Goal: Information Seeking & Learning: Learn about a topic

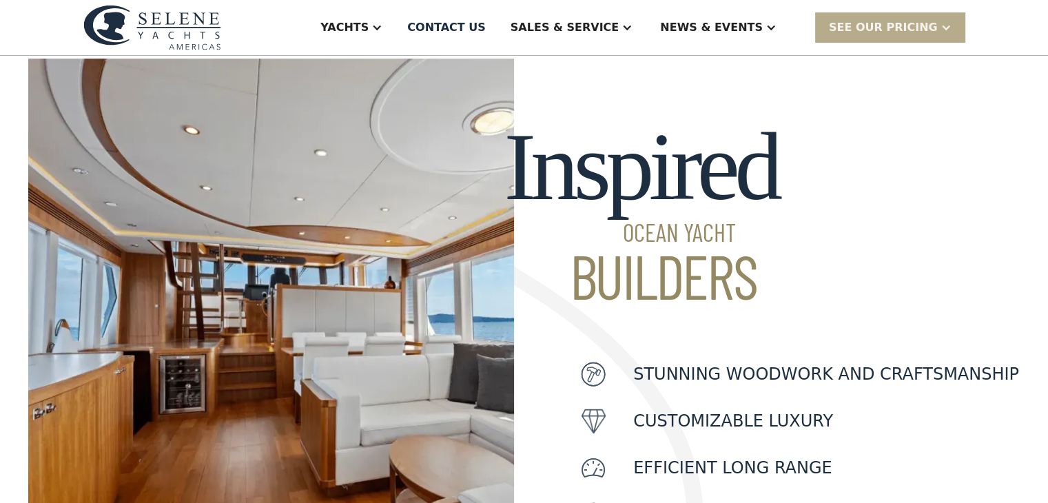
scroll to position [413, 0]
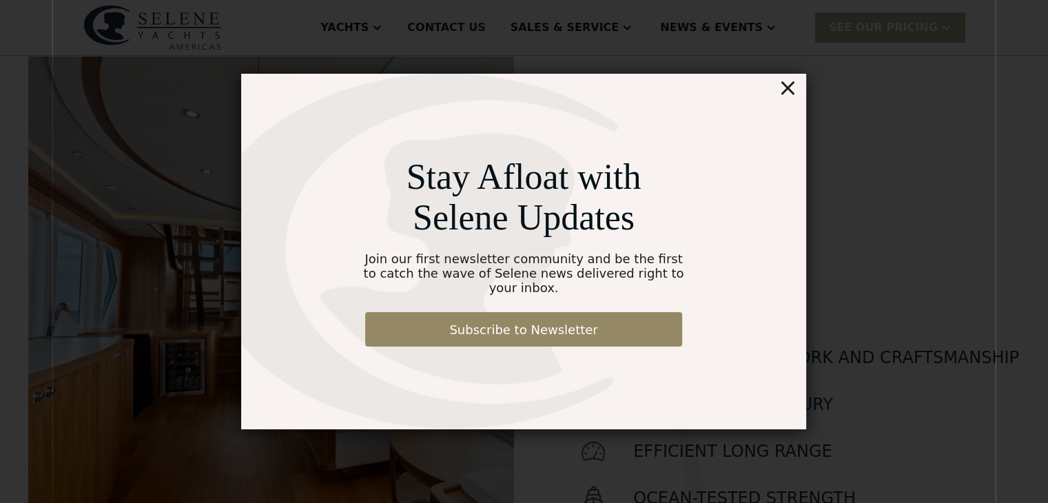
click at [796, 96] on div "×" at bounding box center [788, 88] width 20 height 28
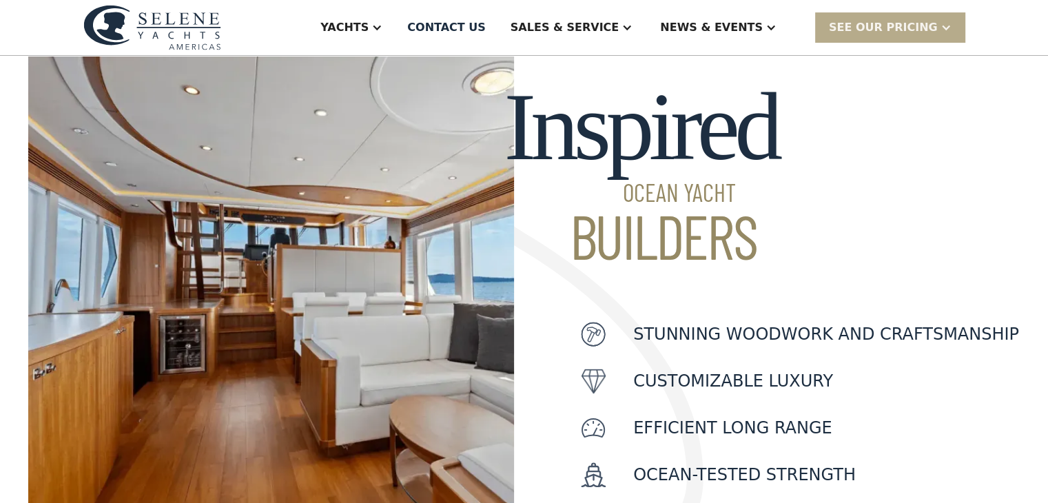
scroll to position [344, 0]
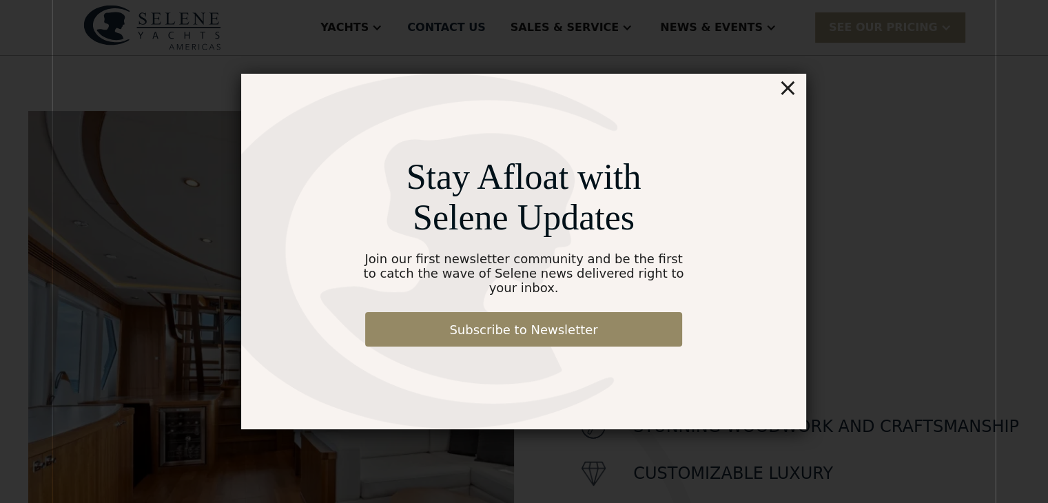
click at [787, 97] on div "×" at bounding box center [788, 88] width 20 height 28
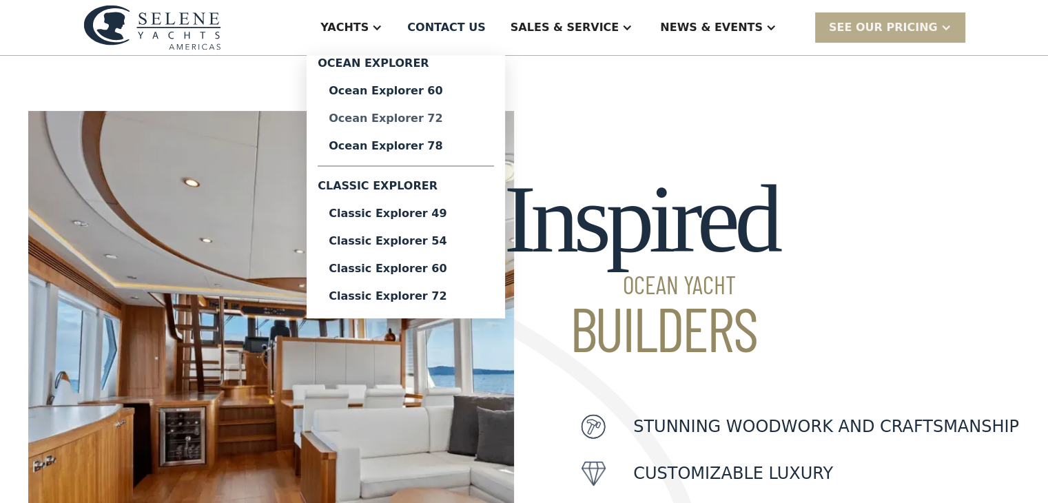
click at [443, 116] on div "Ocean Explorer 72" at bounding box center [406, 118] width 154 height 11
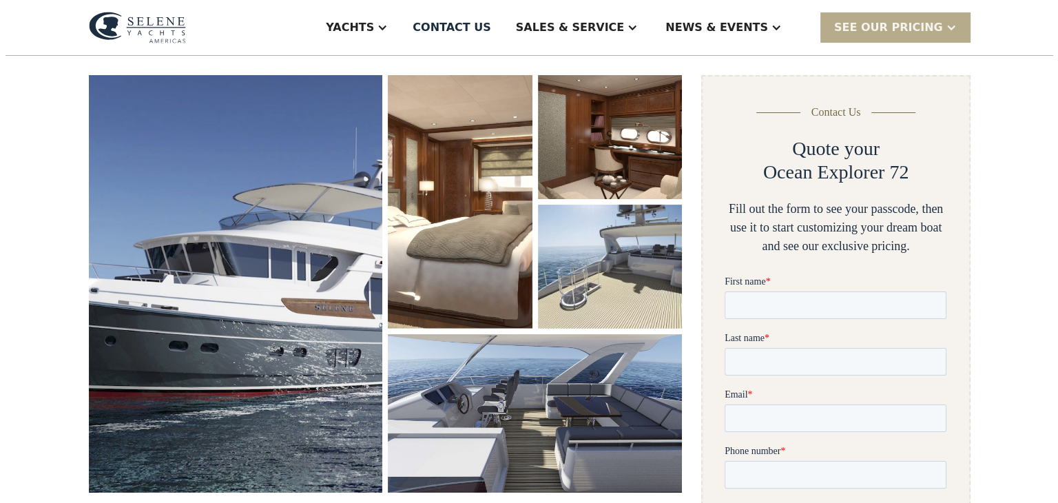
scroll to position [207, 0]
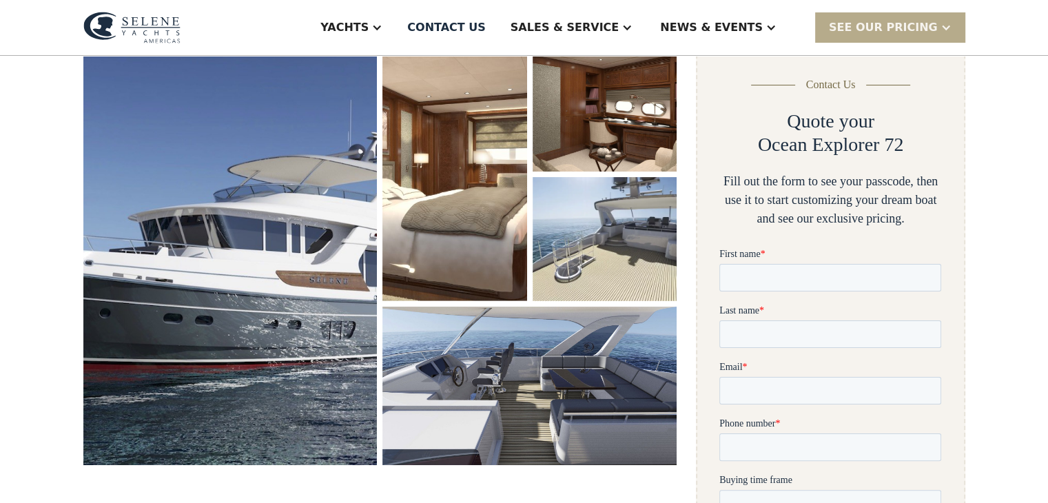
click at [340, 213] on img "open lightbox" at bounding box center [230, 256] width 294 height 417
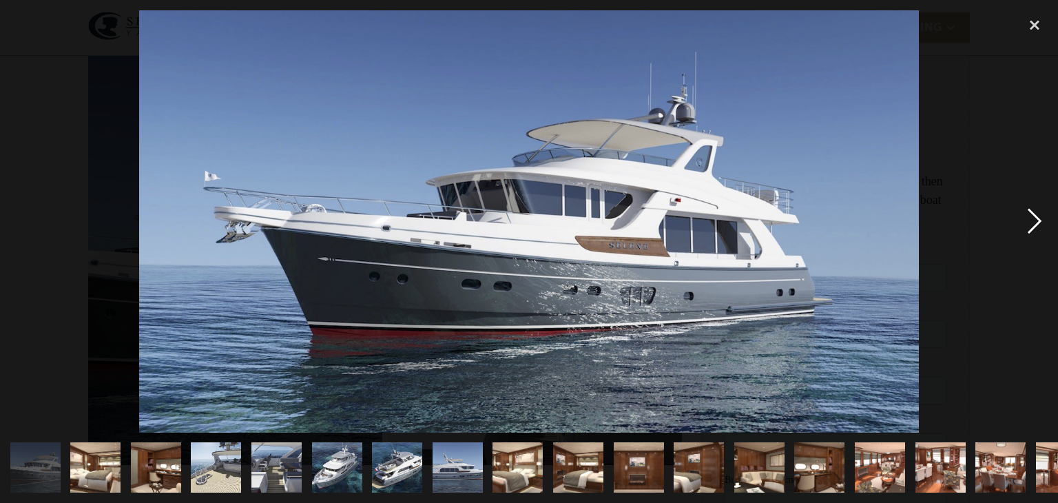
click at [1035, 222] on div "next image" at bounding box center [1034, 221] width 47 height 422
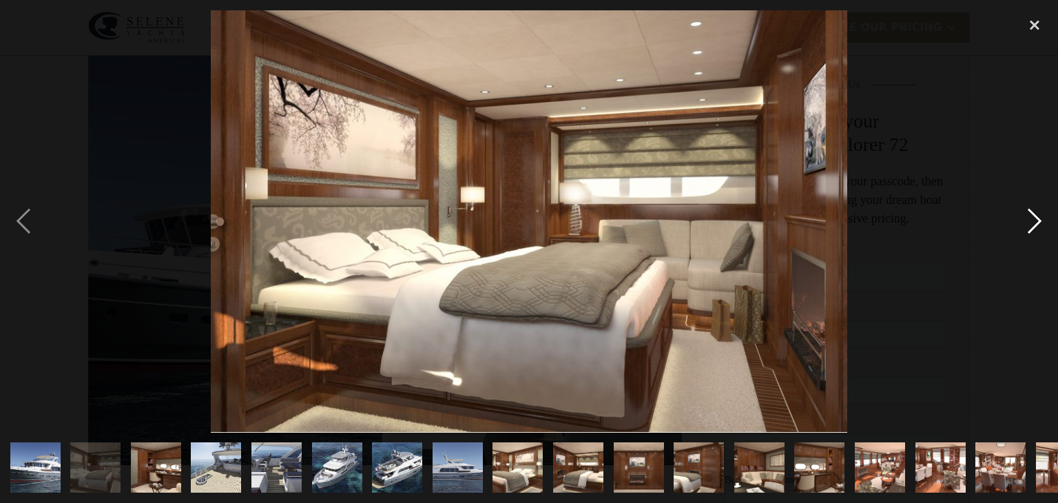
click at [1035, 222] on div "next image" at bounding box center [1034, 221] width 47 height 422
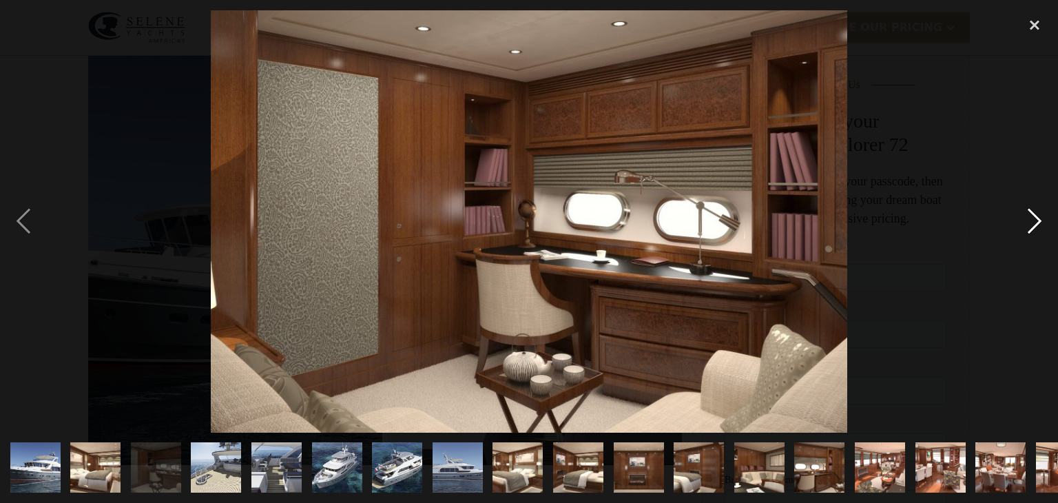
click at [1035, 222] on div "next image" at bounding box center [1034, 221] width 47 height 422
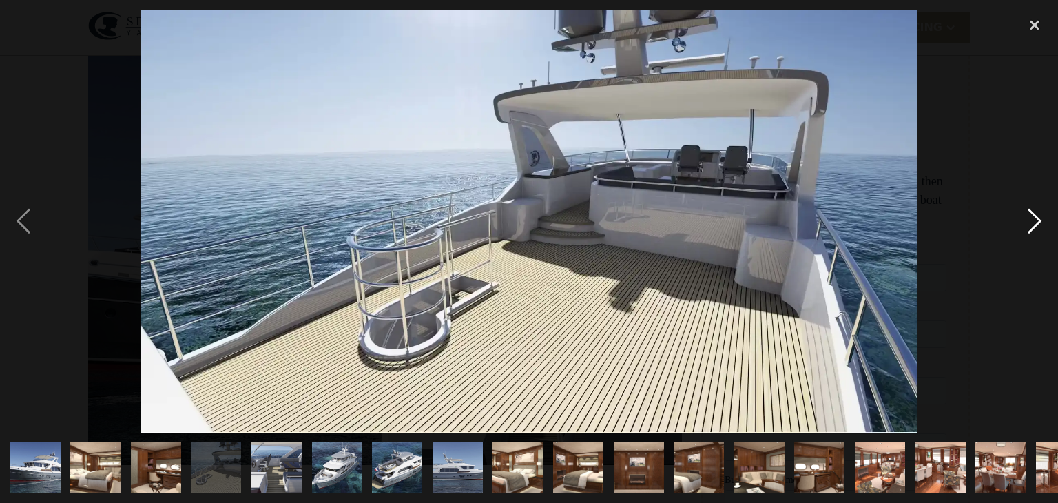
click at [1035, 222] on div "next image" at bounding box center [1034, 221] width 47 height 422
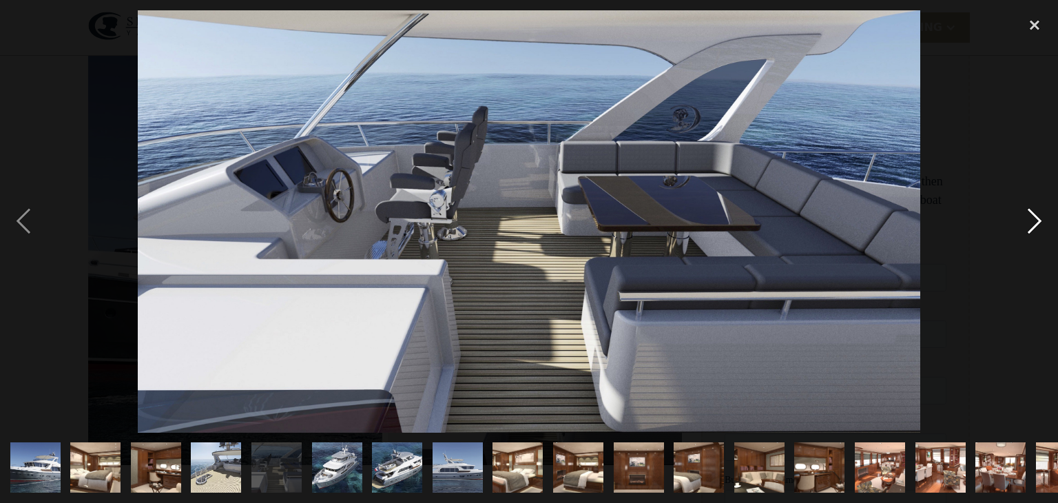
click at [1035, 222] on div "next image" at bounding box center [1034, 221] width 47 height 422
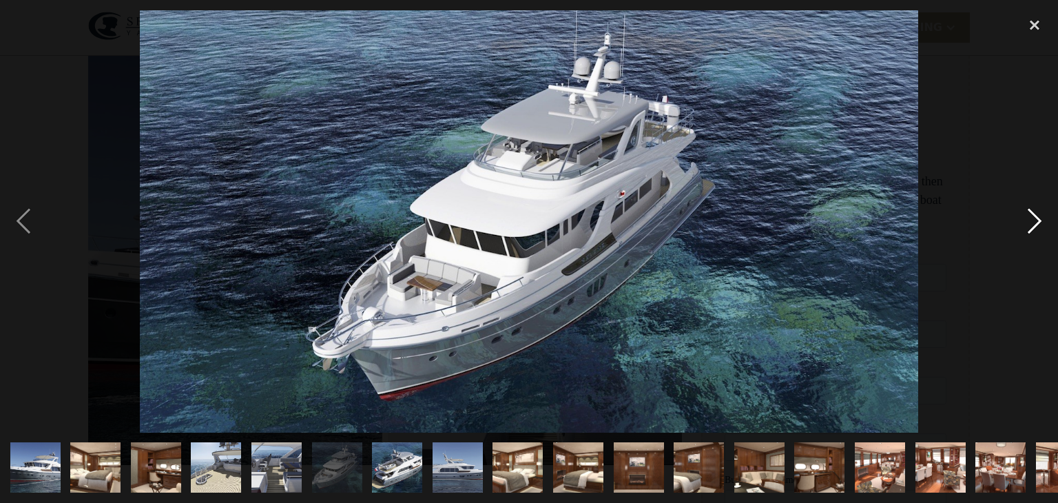
click at [1035, 222] on div "next image" at bounding box center [1034, 221] width 47 height 422
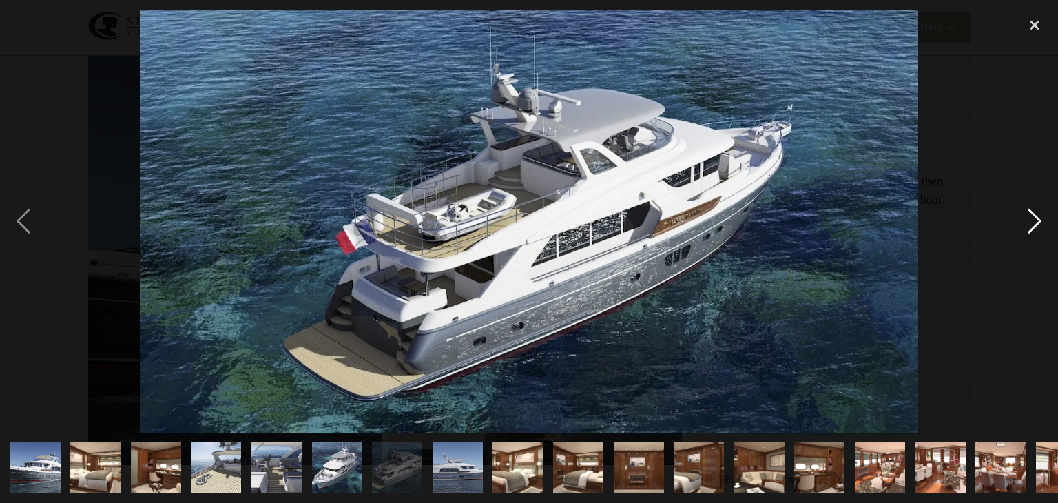
click at [1035, 222] on div "next image" at bounding box center [1034, 221] width 47 height 422
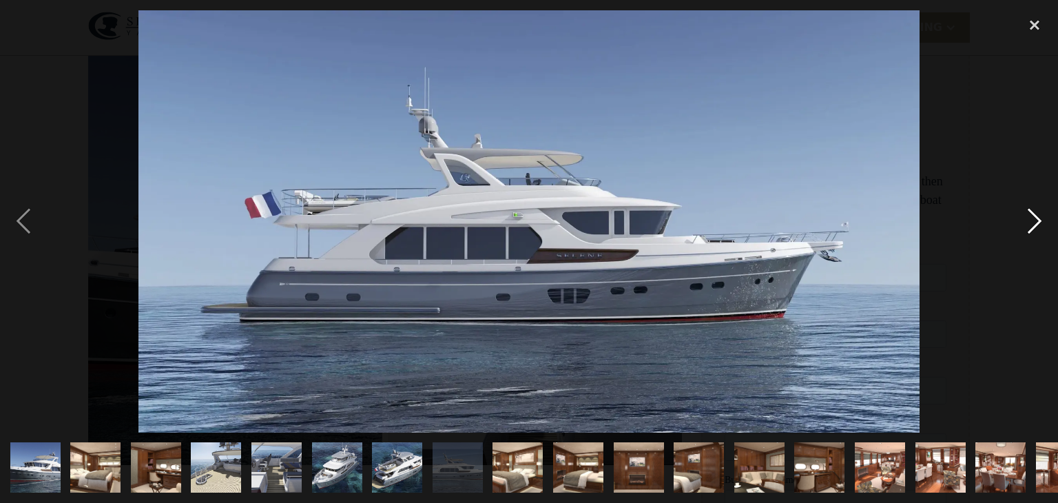
click at [1035, 222] on div "next image" at bounding box center [1034, 221] width 47 height 422
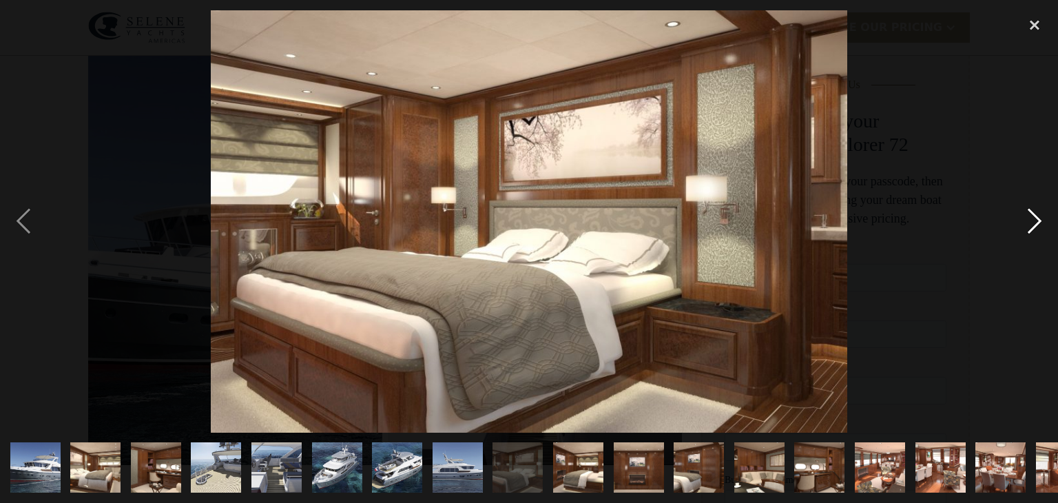
click at [1035, 222] on div "next image" at bounding box center [1034, 221] width 47 height 422
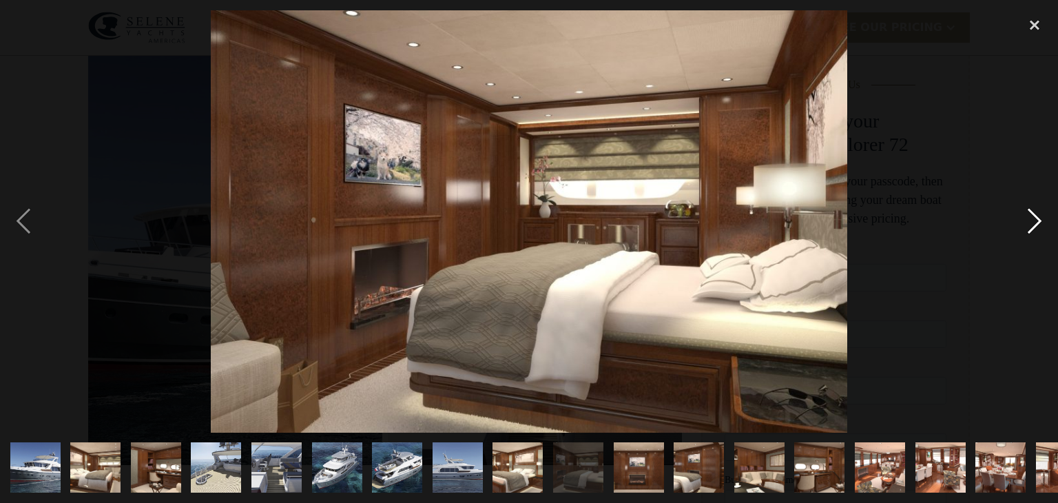
click at [1035, 222] on div "next image" at bounding box center [1034, 221] width 47 height 422
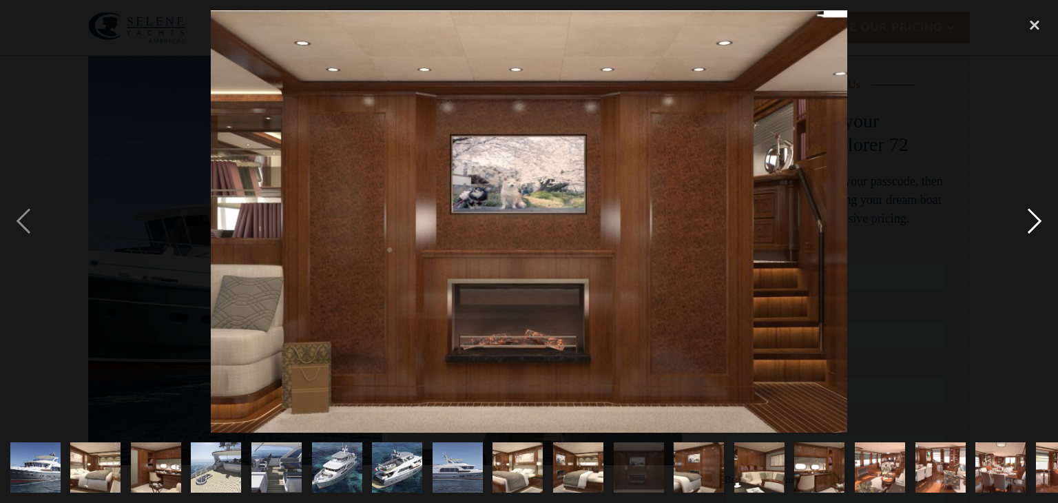
click at [1035, 222] on div "next image" at bounding box center [1034, 221] width 47 height 422
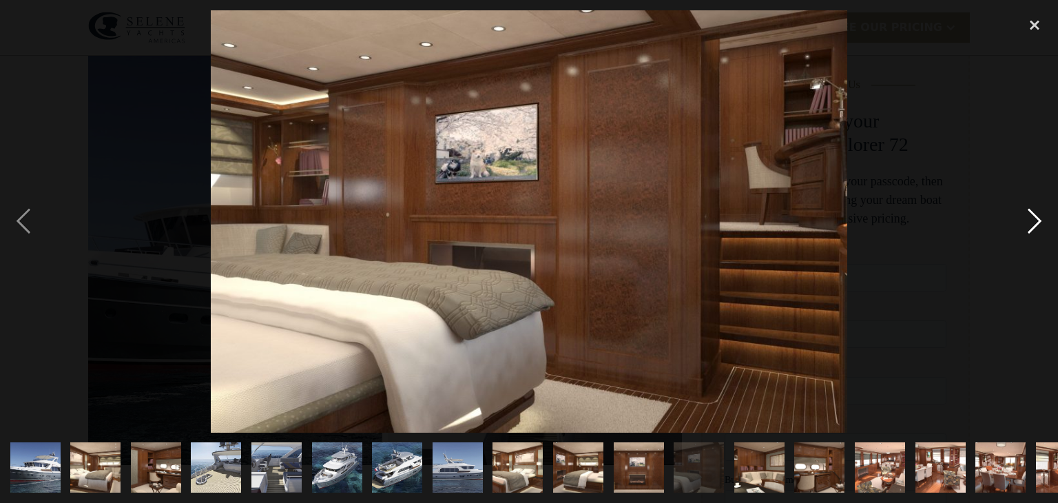
click at [1035, 222] on div "next image" at bounding box center [1034, 221] width 47 height 422
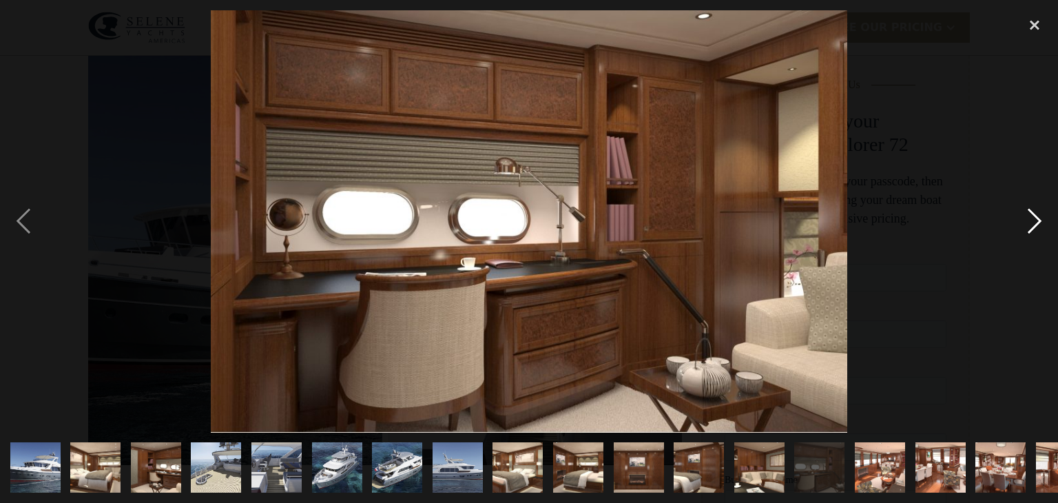
click at [1035, 222] on div "next image" at bounding box center [1034, 221] width 47 height 422
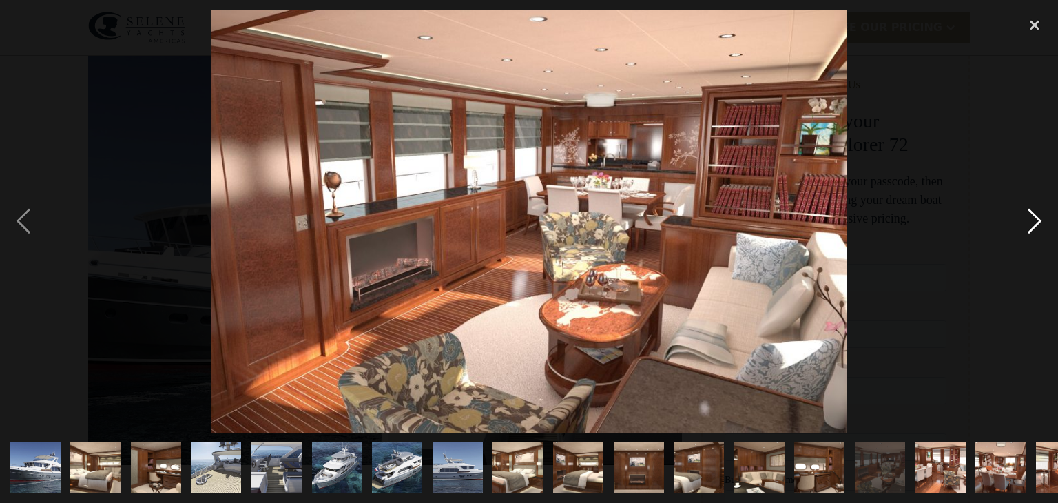
click at [1035, 222] on div "next image" at bounding box center [1034, 221] width 47 height 422
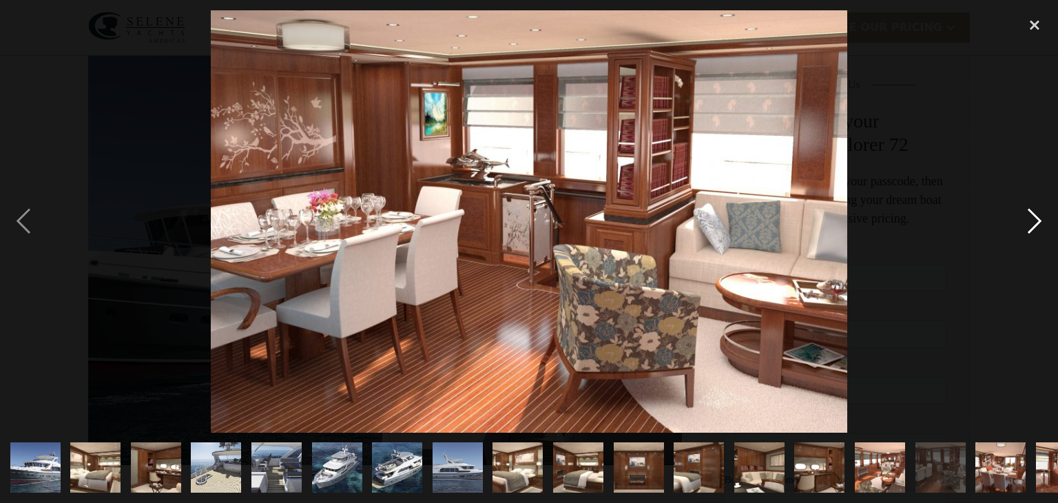
click at [1035, 222] on div "next image" at bounding box center [1034, 221] width 47 height 422
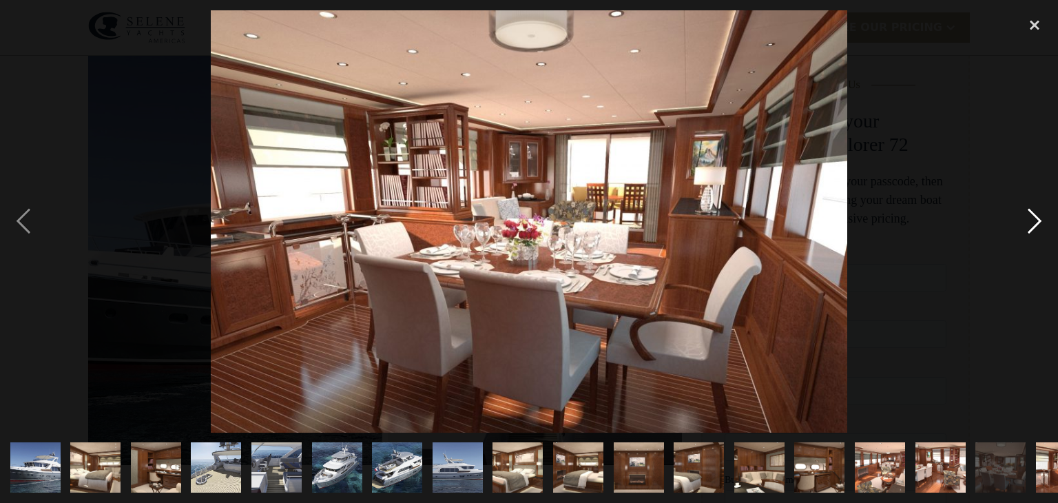
click at [1035, 222] on div "next image" at bounding box center [1034, 221] width 47 height 422
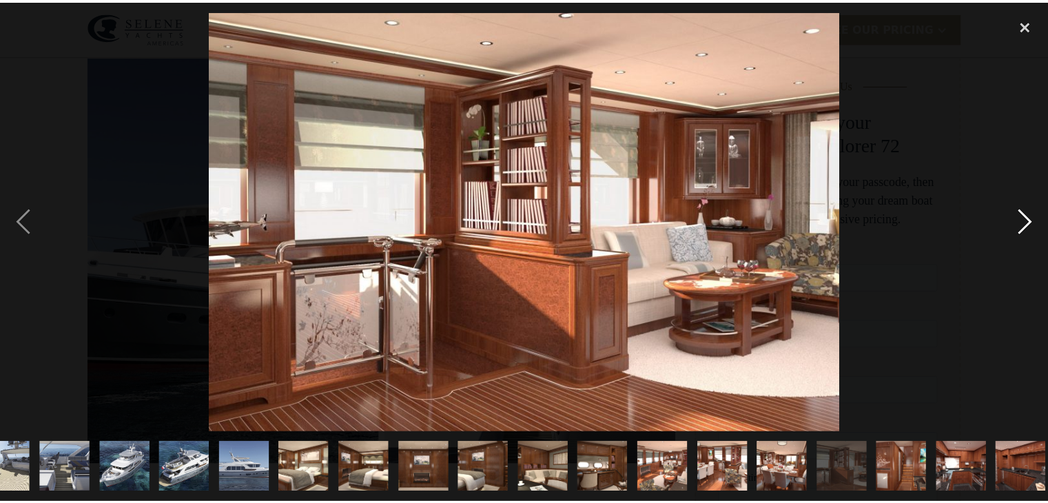
scroll to position [0, 218]
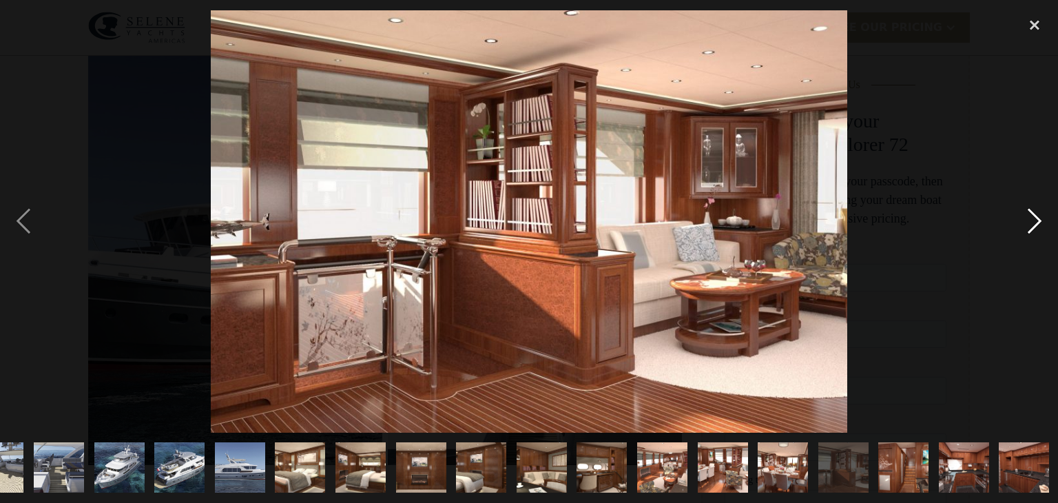
click at [1035, 222] on div "next image" at bounding box center [1034, 221] width 47 height 422
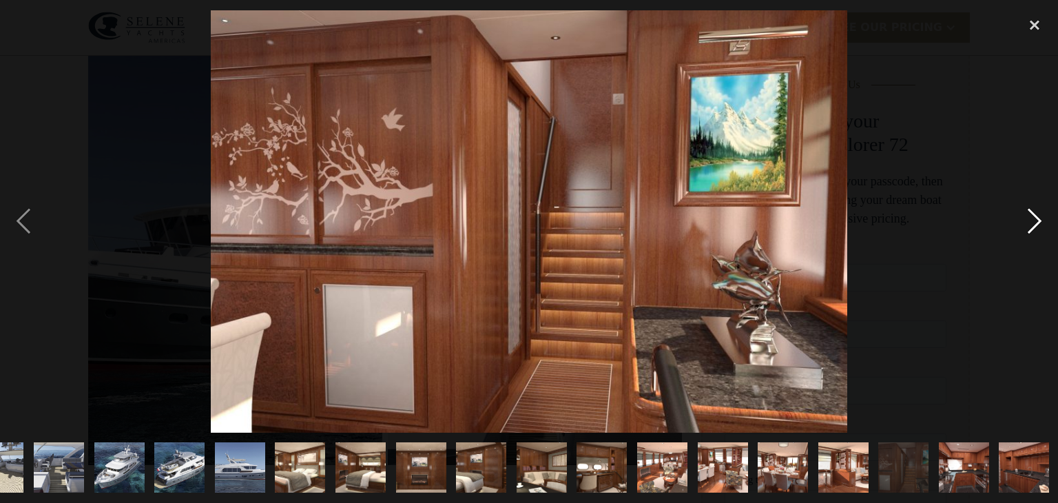
click at [1035, 222] on div "next image" at bounding box center [1034, 221] width 47 height 422
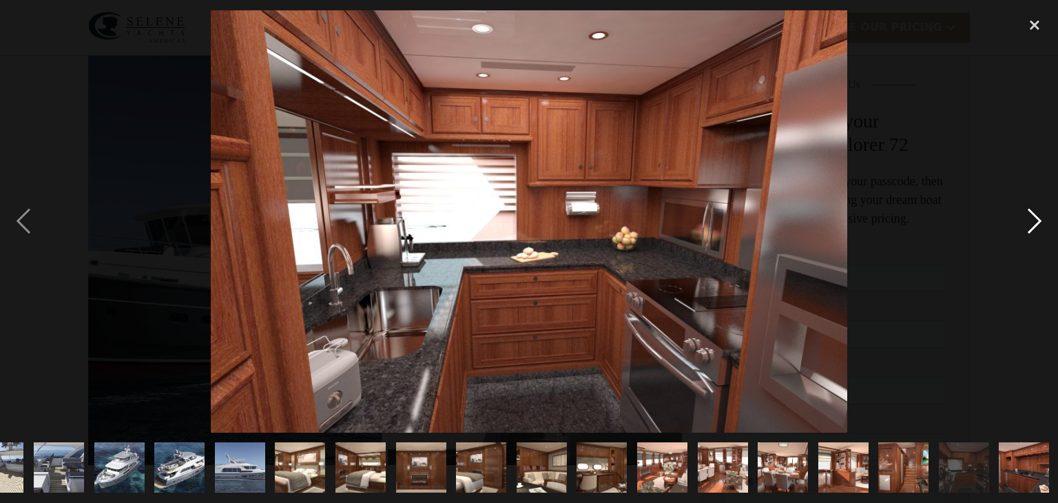
click at [1035, 222] on div "next image" at bounding box center [1034, 221] width 47 height 422
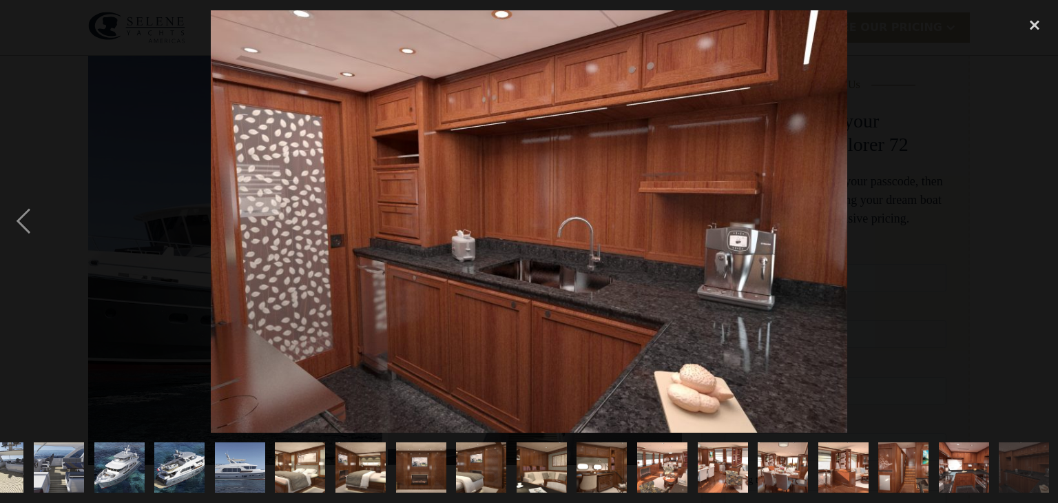
click at [1035, 222] on div "next image" at bounding box center [1034, 221] width 47 height 422
click at [1039, 23] on div "close lightbox" at bounding box center [1034, 25] width 47 height 30
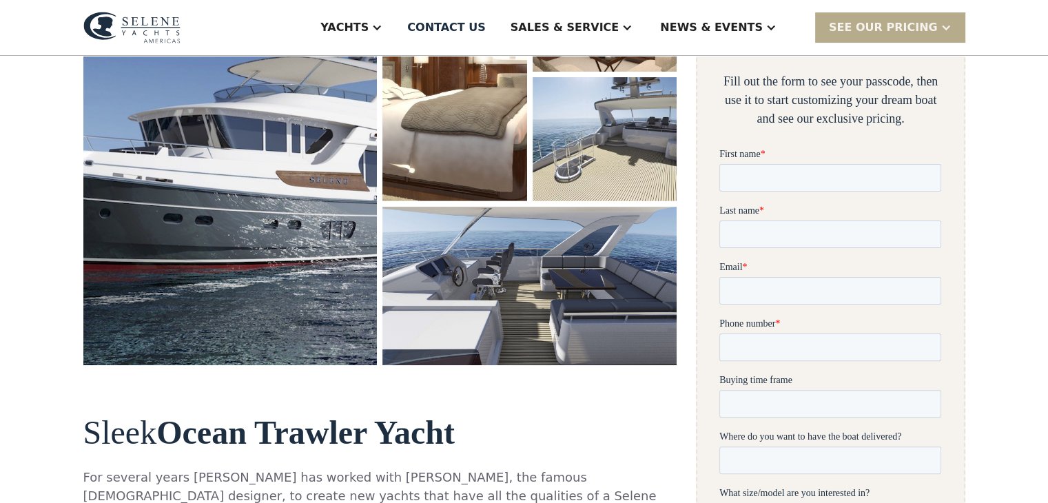
scroll to position [344, 0]
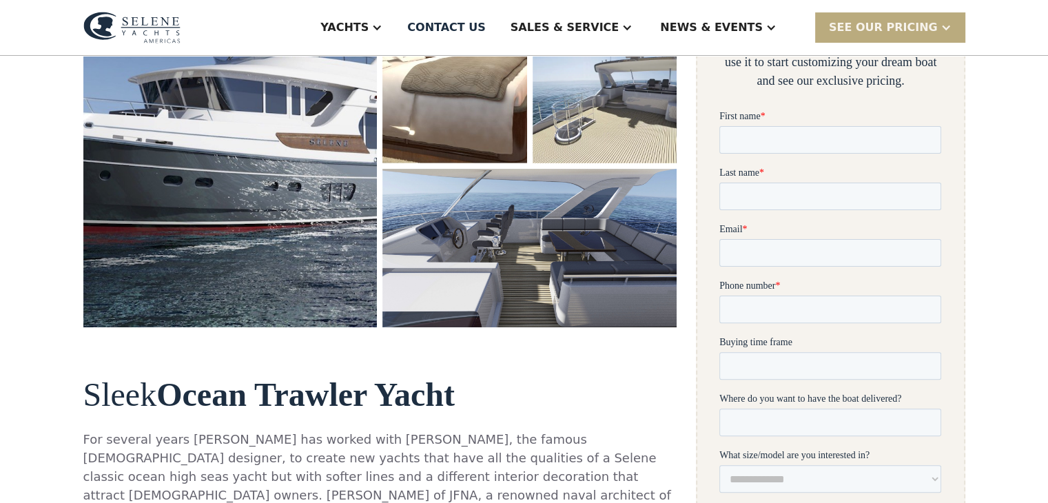
click at [884, 23] on div "SEE Our Pricing" at bounding box center [883, 27] width 109 height 17
